Goal: Transaction & Acquisition: Purchase product/service

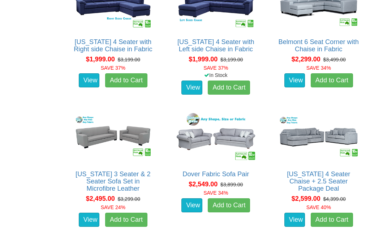
scroll to position [716, 0]
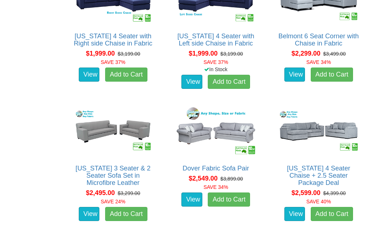
click at [189, 196] on link "View" at bounding box center [192, 200] width 21 height 14
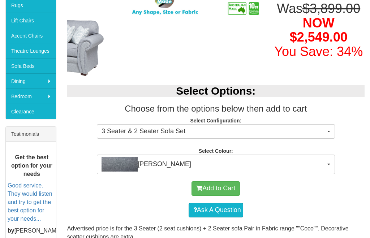
scroll to position [186, 0]
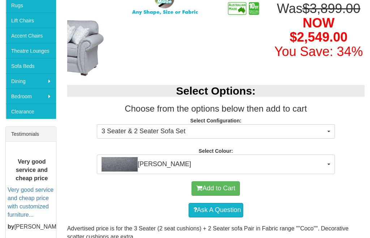
click at [225, 155] on button "Coco Slate" at bounding box center [216, 165] width 238 height 20
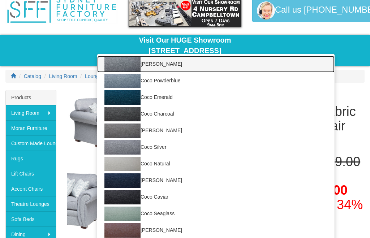
scroll to position [0, 0]
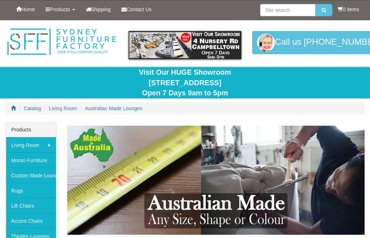
scroll to position [740, 0]
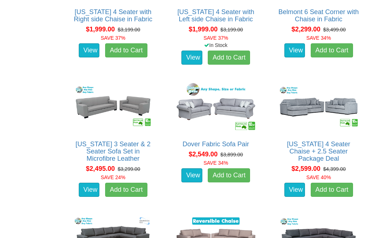
click at [357, 81] on img at bounding box center [319, 107] width 84 height 52
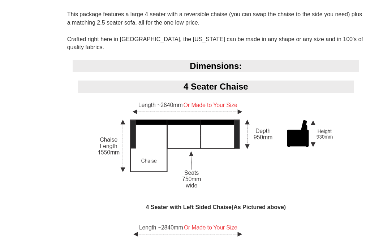
scroll to position [492, 0]
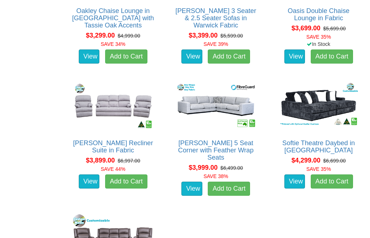
scroll to position [1668, 0]
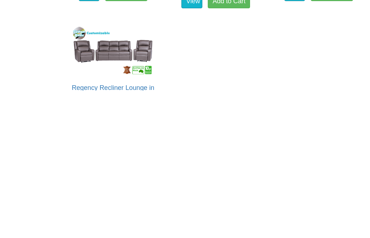
scroll to position [1708, 0]
